Goal: Check status: Check status

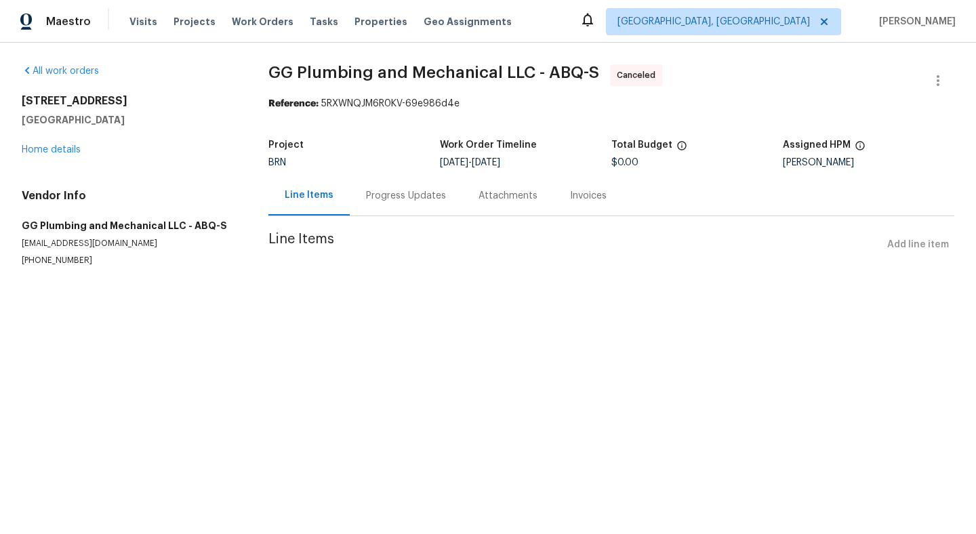
click at [406, 205] on div "Progress Updates" at bounding box center [406, 196] width 113 height 40
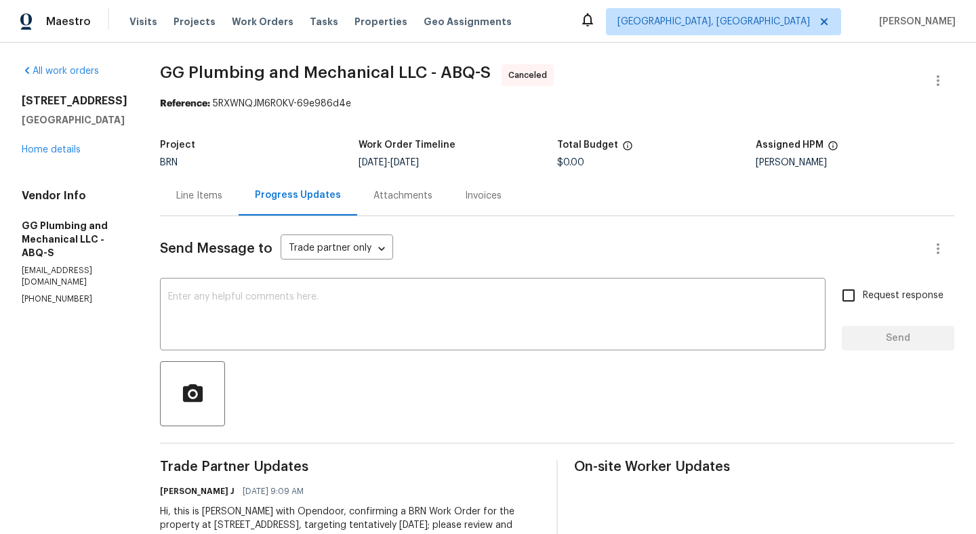
click at [449, 199] on div "Attachments" at bounding box center [402, 196] width 91 height 40
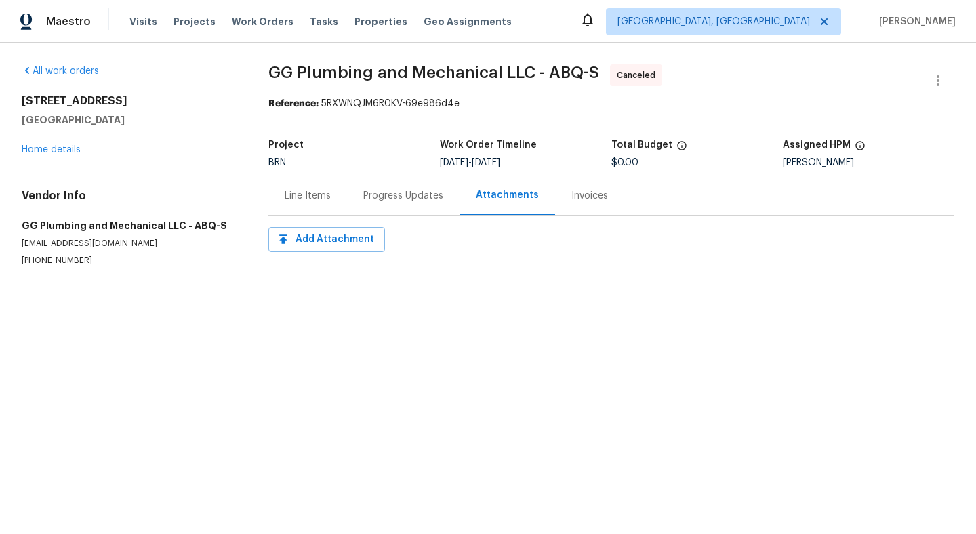
click at [601, 198] on div "Invoices" at bounding box center [589, 196] width 37 height 14
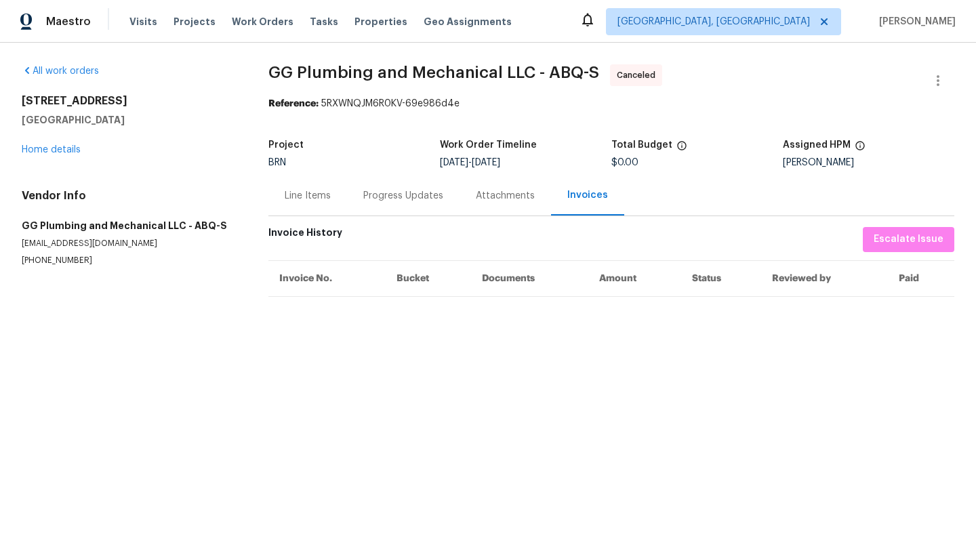
click at [308, 198] on div "Line Items" at bounding box center [308, 196] width 46 height 14
